Goal: Information Seeking & Learning: Learn about a topic

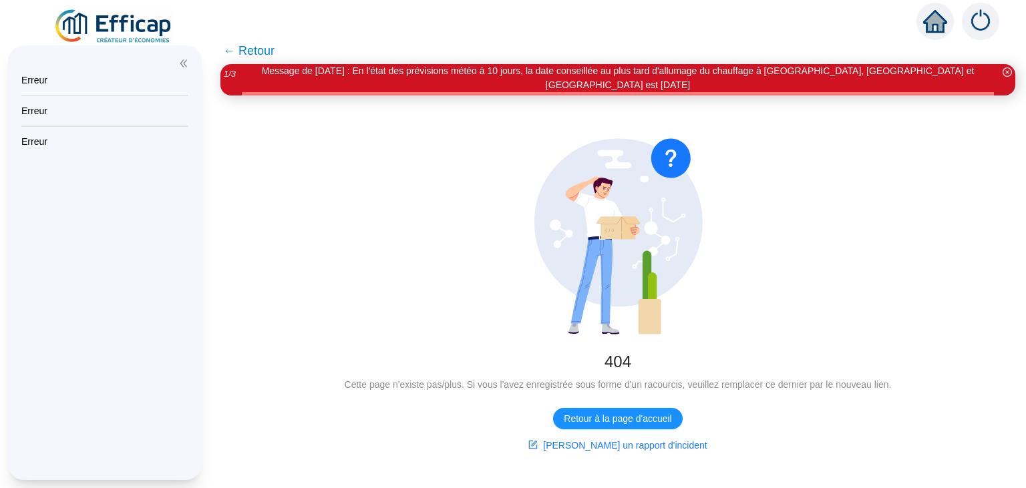
click at [143, 15] on img at bounding box center [113, 26] width 121 height 37
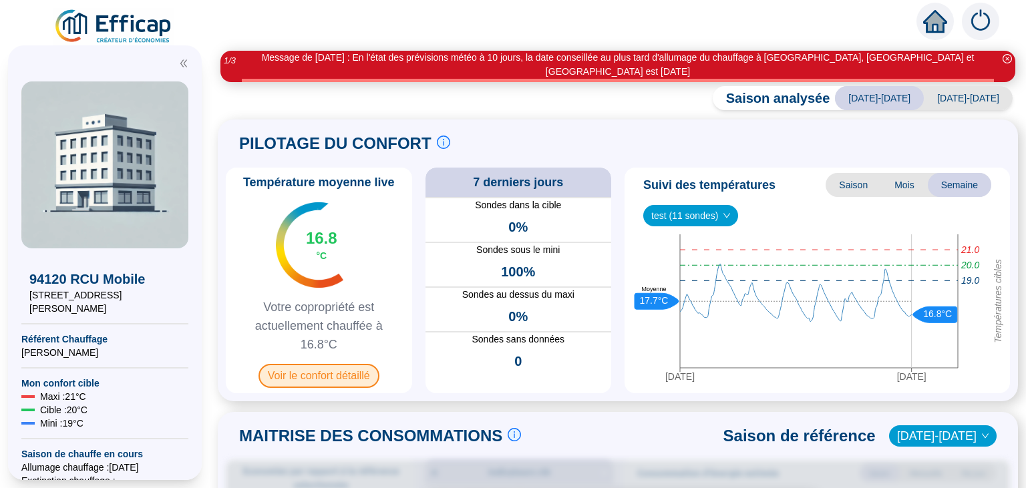
click at [332, 368] on span "Voir le confort détaillé" at bounding box center [319, 376] width 121 height 24
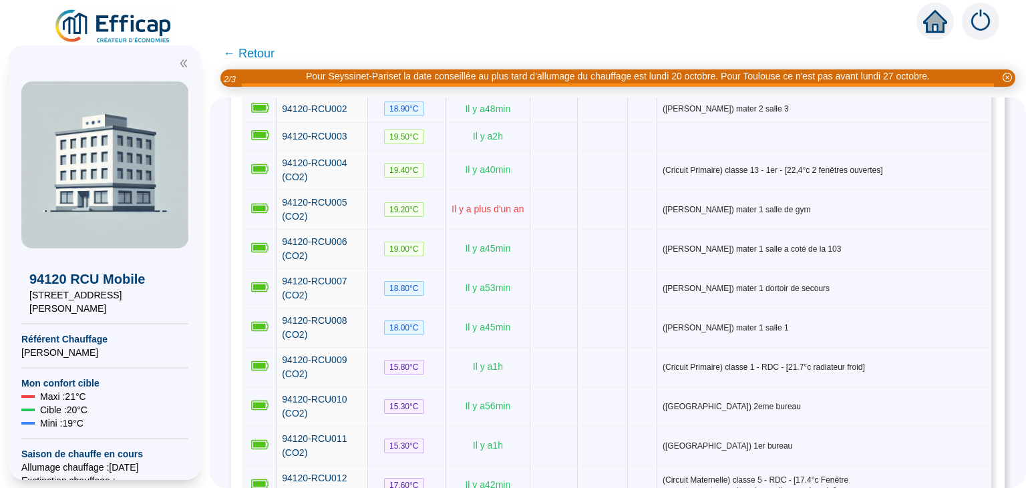
scroll to position [249, 0]
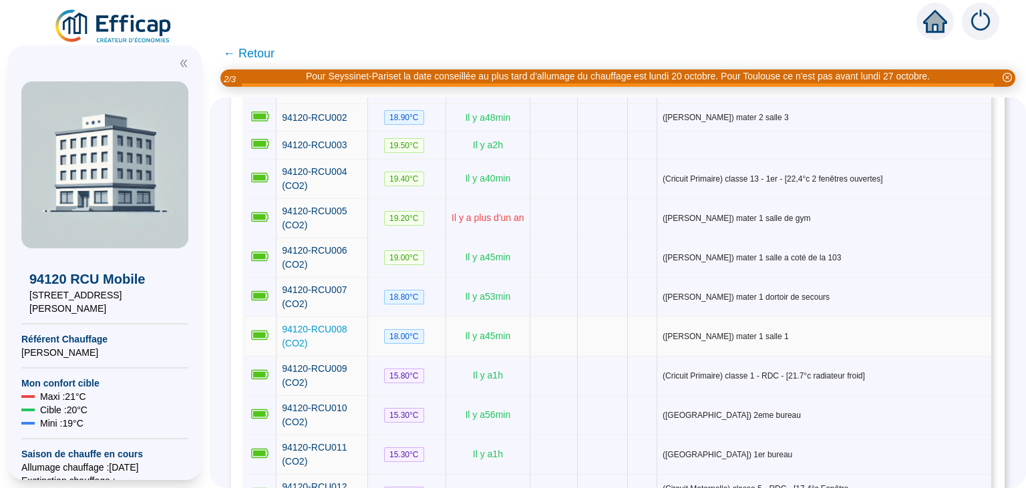
click at [320, 324] on span "94120-RCU008 (CO2)" at bounding box center [314, 336] width 65 height 25
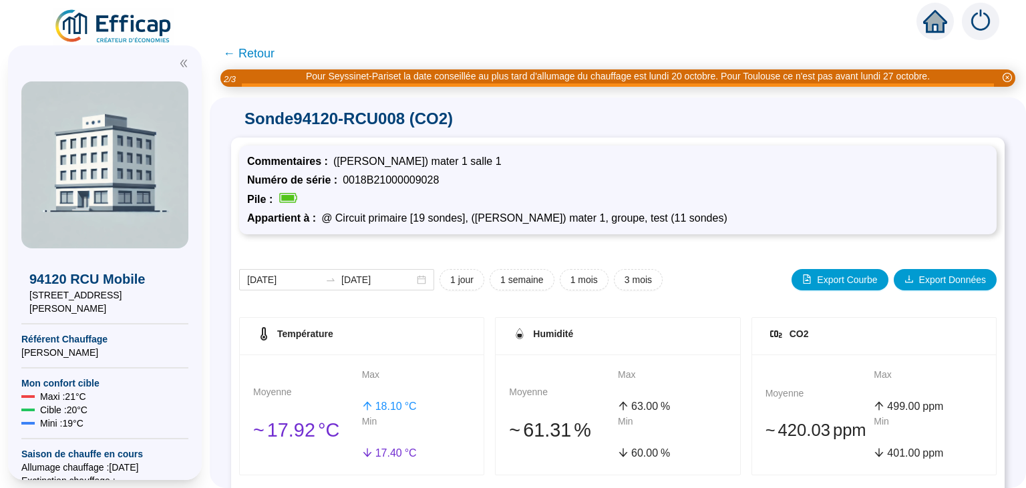
scroll to position [249, 0]
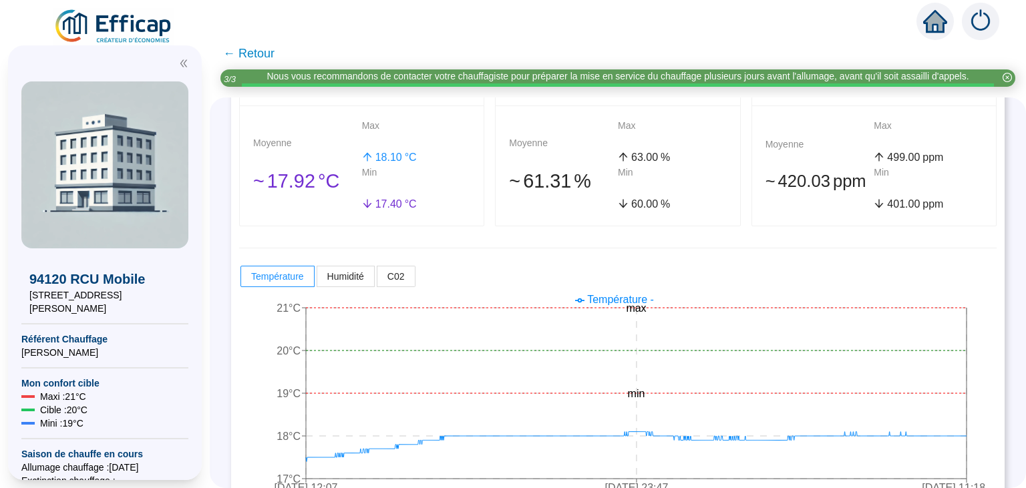
click at [235, 57] on span "← Retour" at bounding box center [248, 53] width 51 height 19
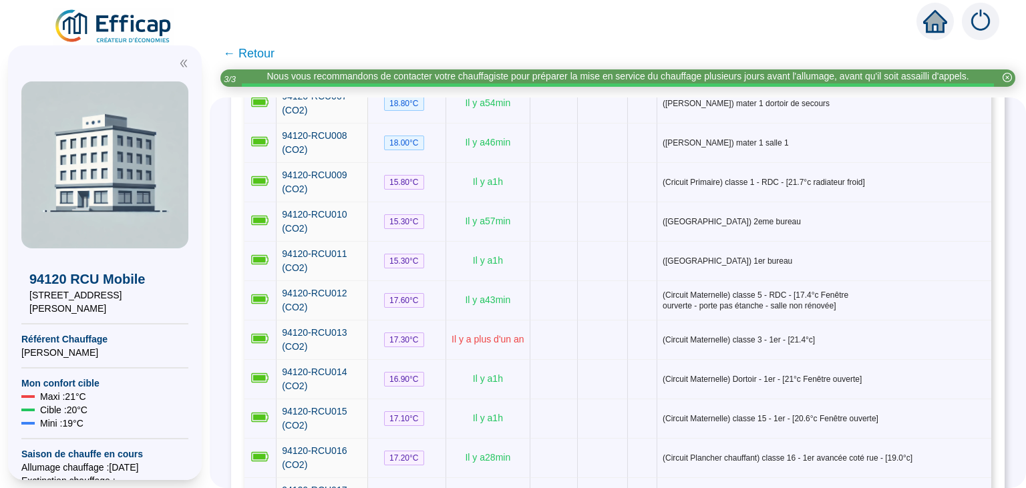
scroll to position [450, 0]
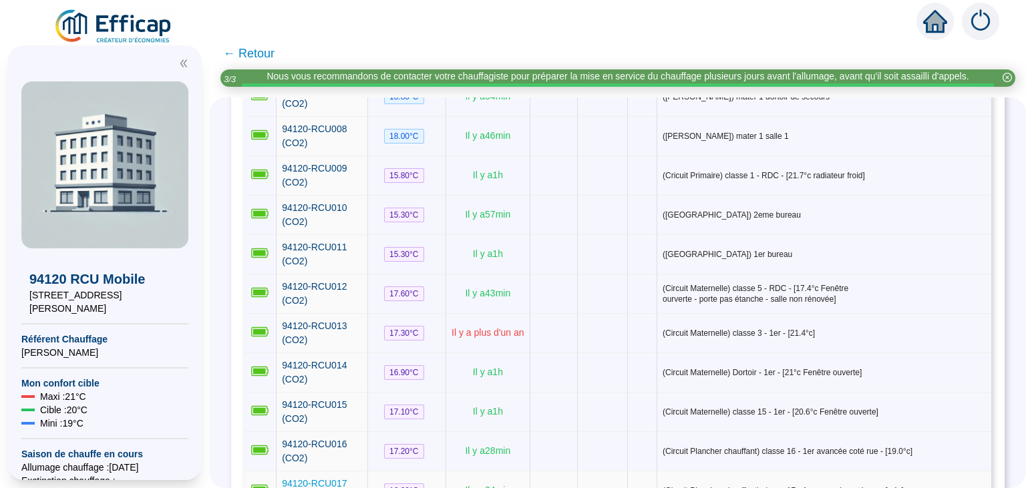
click at [319, 478] on span "94120-RCU017 (CO2)" at bounding box center [314, 490] width 65 height 25
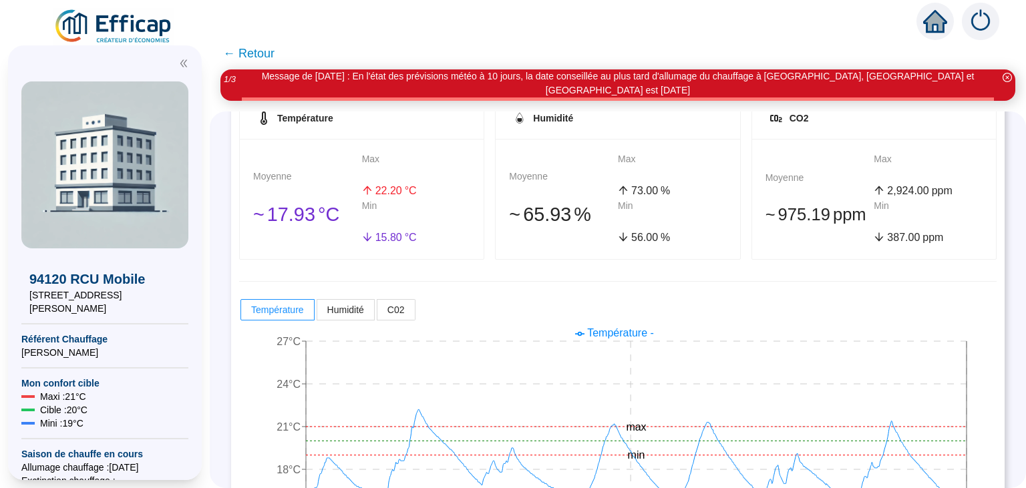
scroll to position [227, 0]
click at [387, 302] on label "C02" at bounding box center [397, 312] width 38 height 21
click at [378, 316] on input "C02" at bounding box center [378, 316] width 0 height 0
